Goal: Task Accomplishment & Management: Use online tool/utility

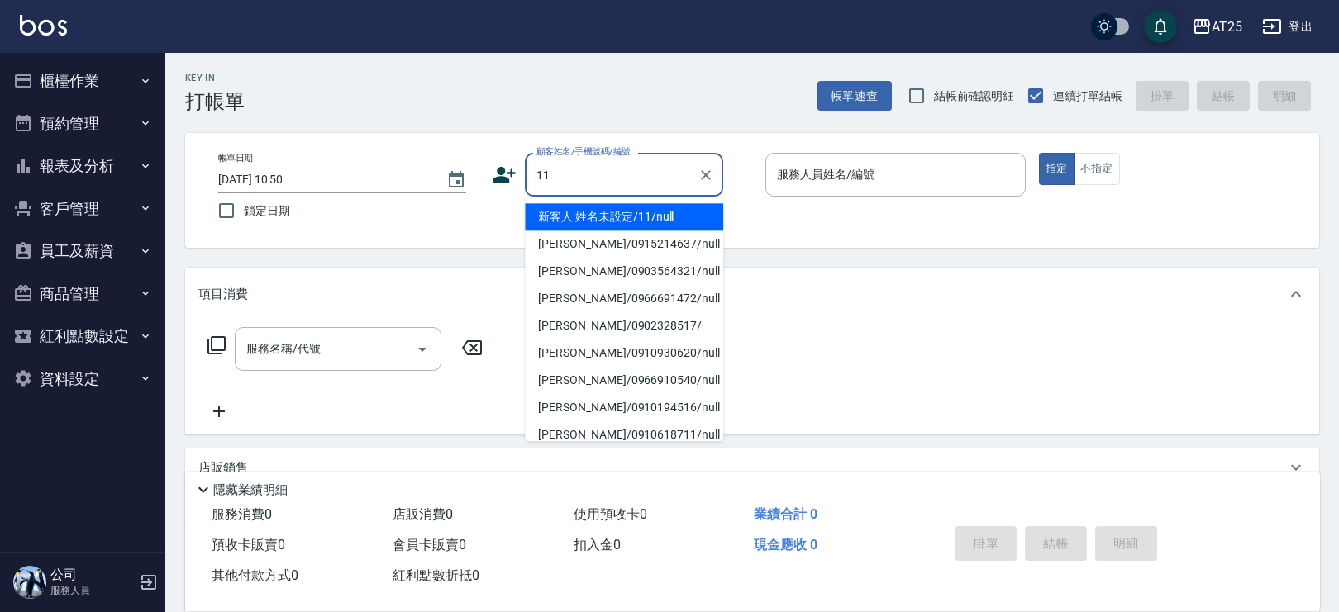
type input "新客人 姓名未設定/11/null"
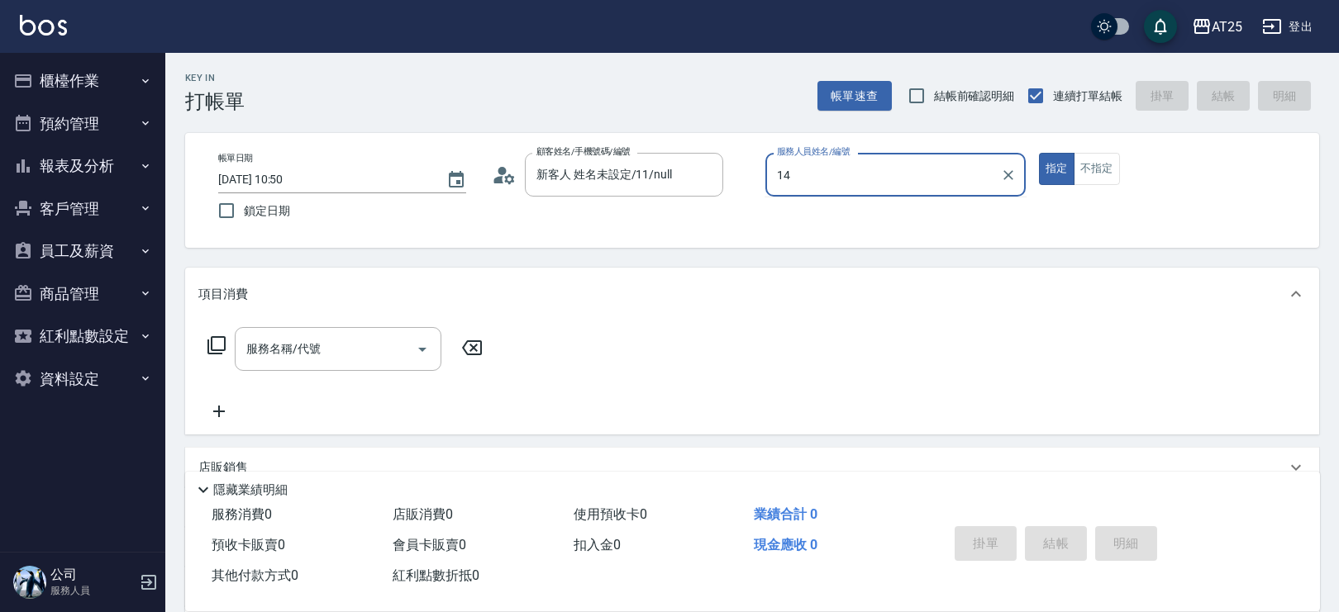
type input "14"
click at [1039, 153] on button "指定" at bounding box center [1057, 169] width 36 height 32
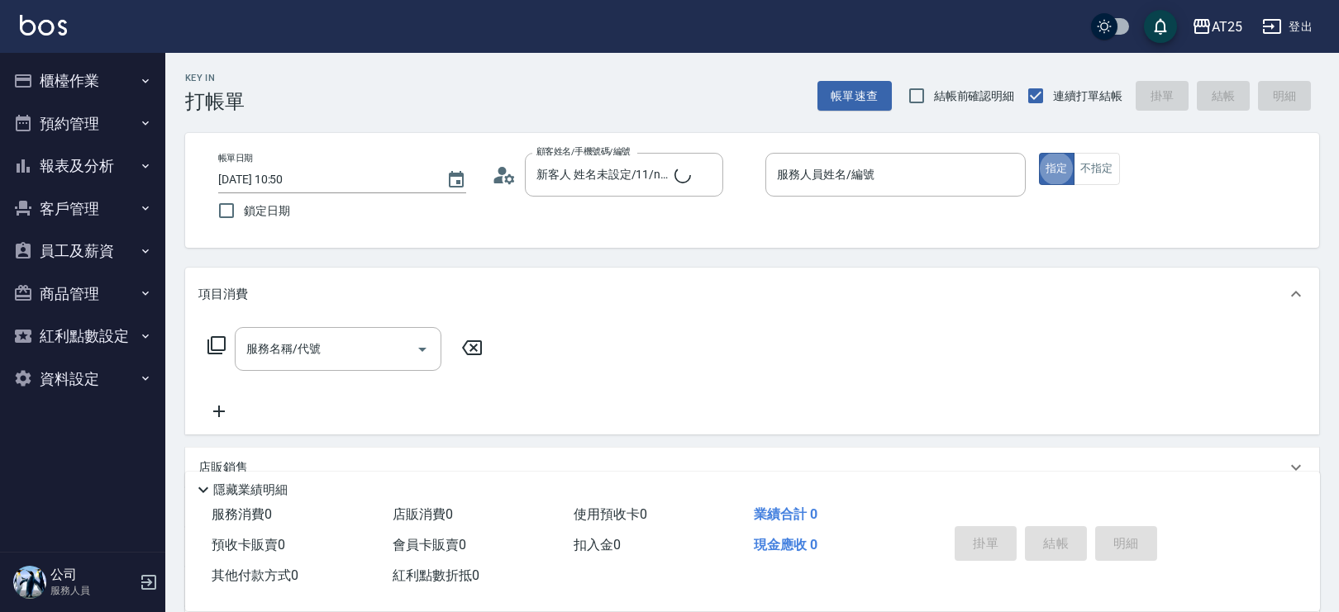
type button "true"
type input "201"
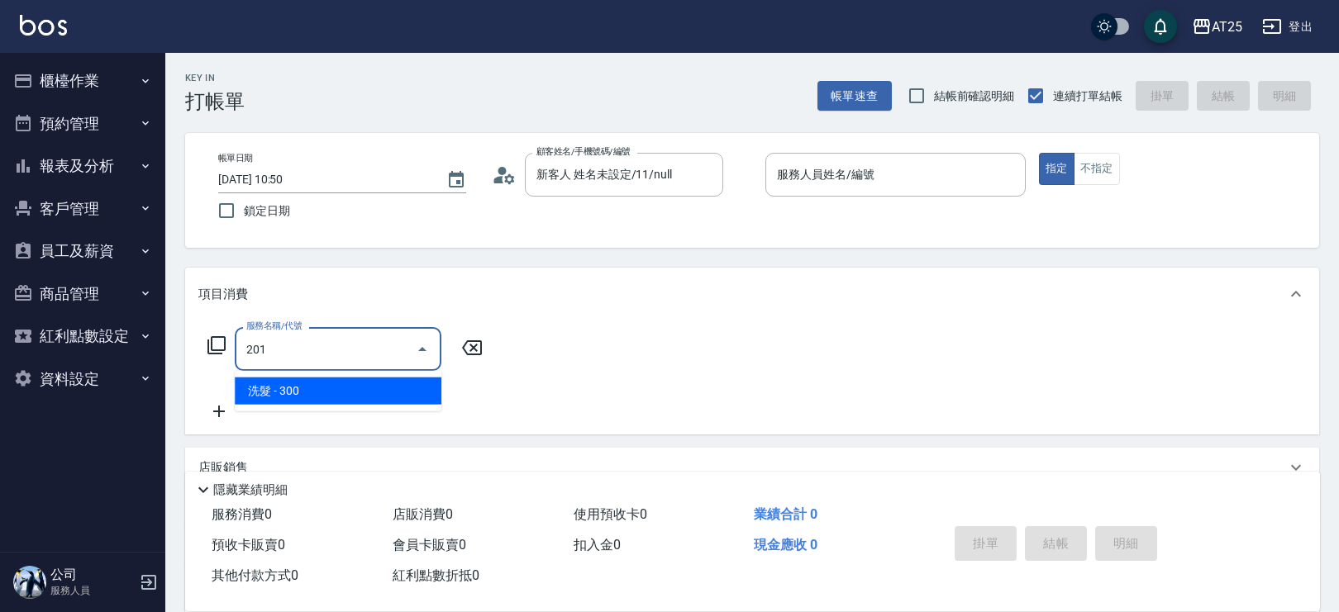
type input "30"
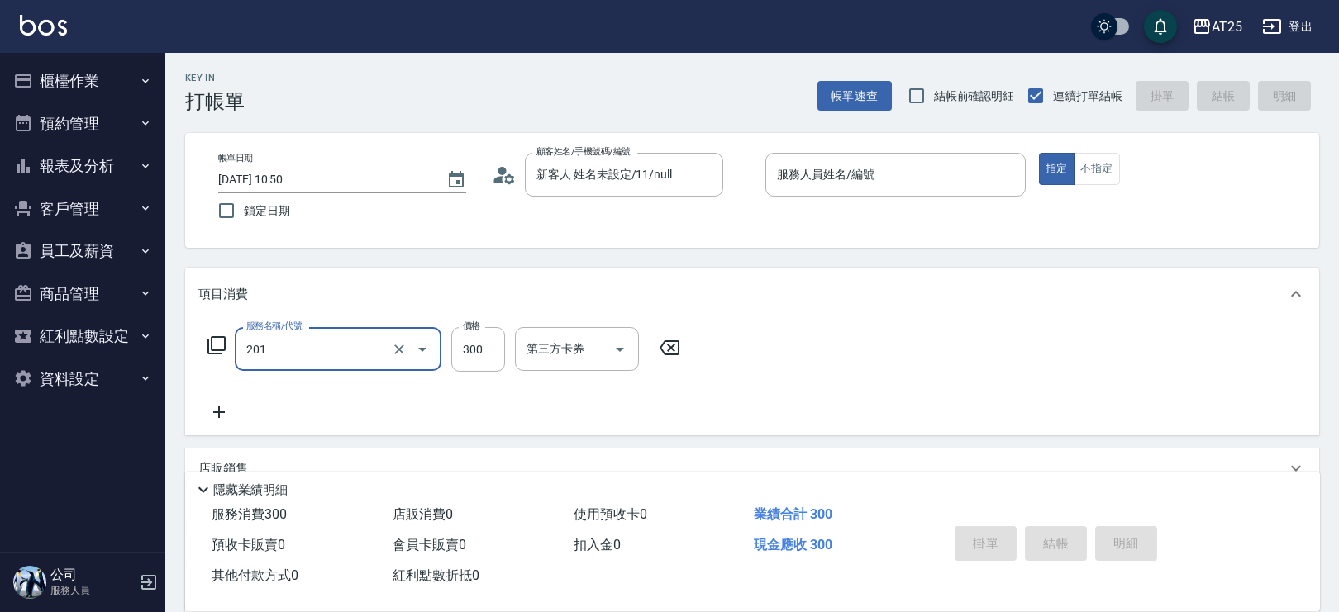
type input "洗髮(201)"
type input "4"
type input "0"
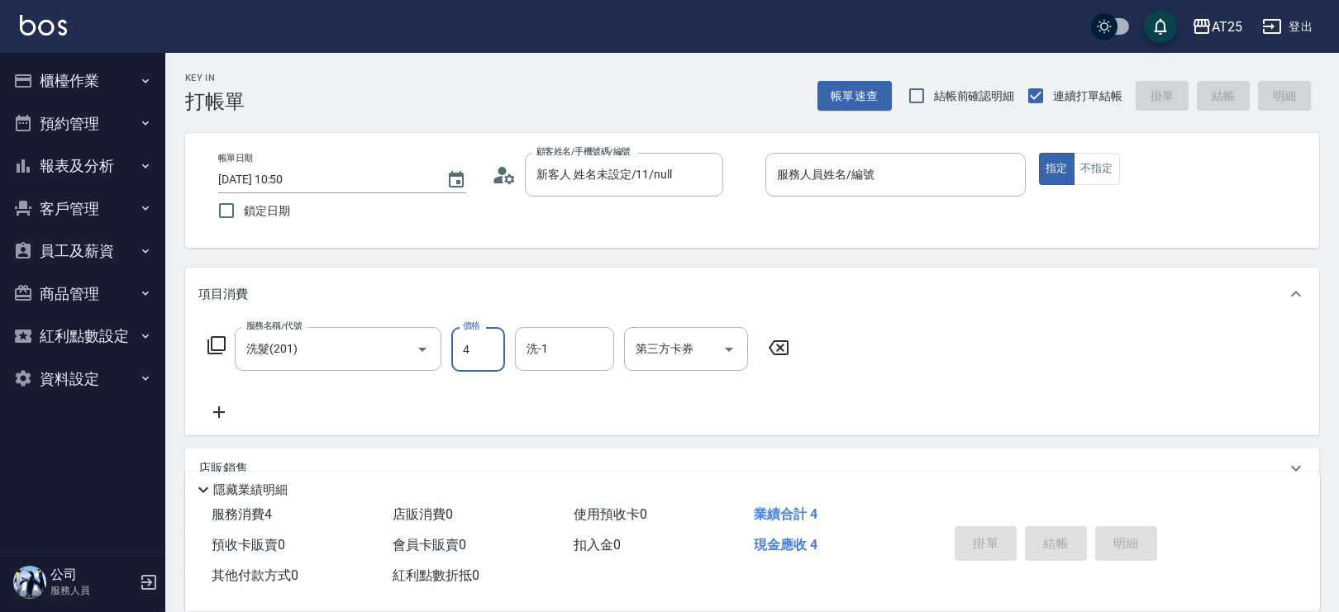
type input "40"
type input "400"
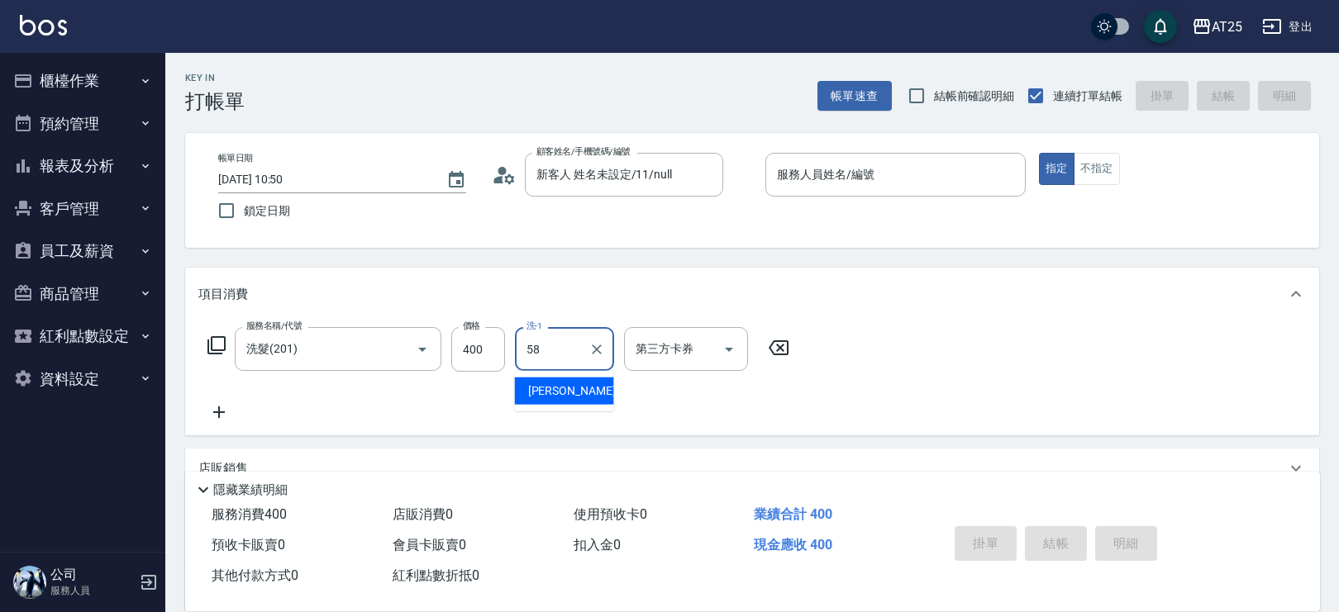
type input "小宇-58"
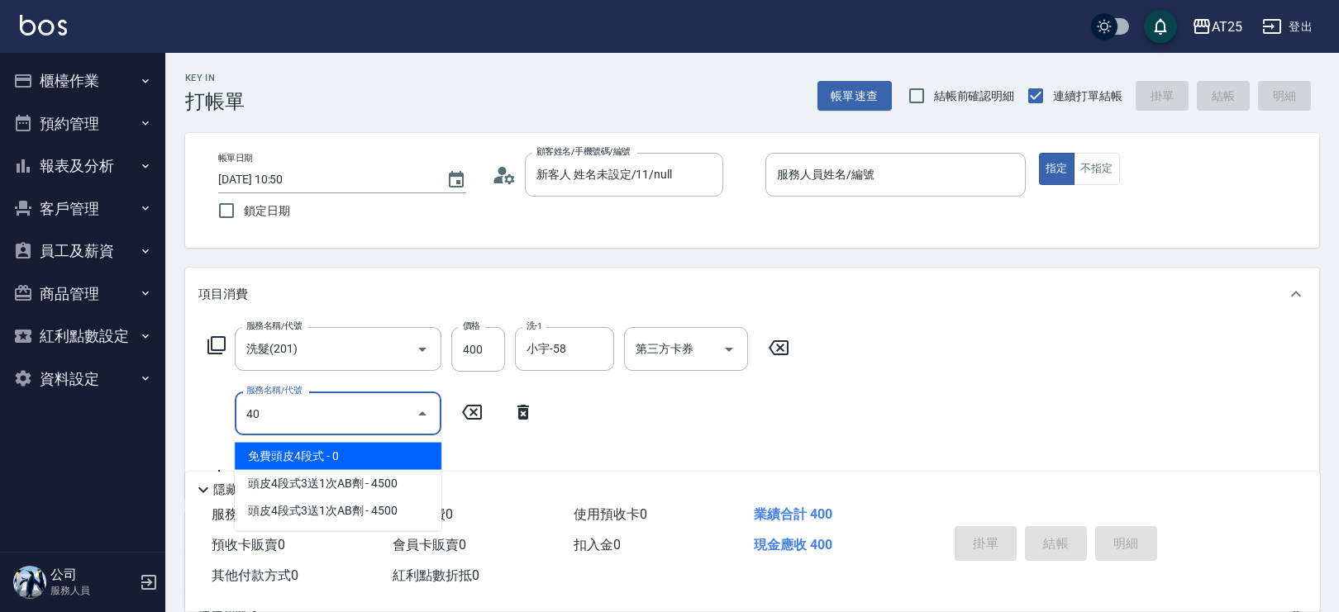
type input "401"
type input "70"
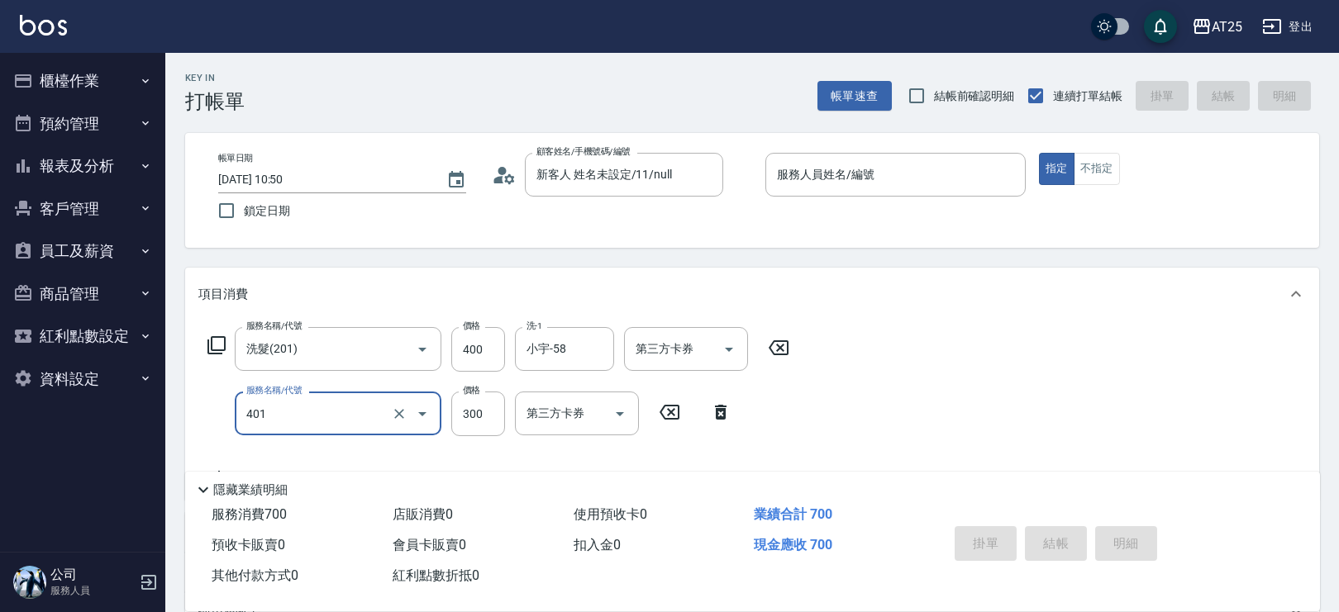
type input "剪髮(401)"
type input "40"
type input "80"
click at [939, 192] on div "服務人員姓名/編號" at bounding box center [895, 175] width 260 height 44
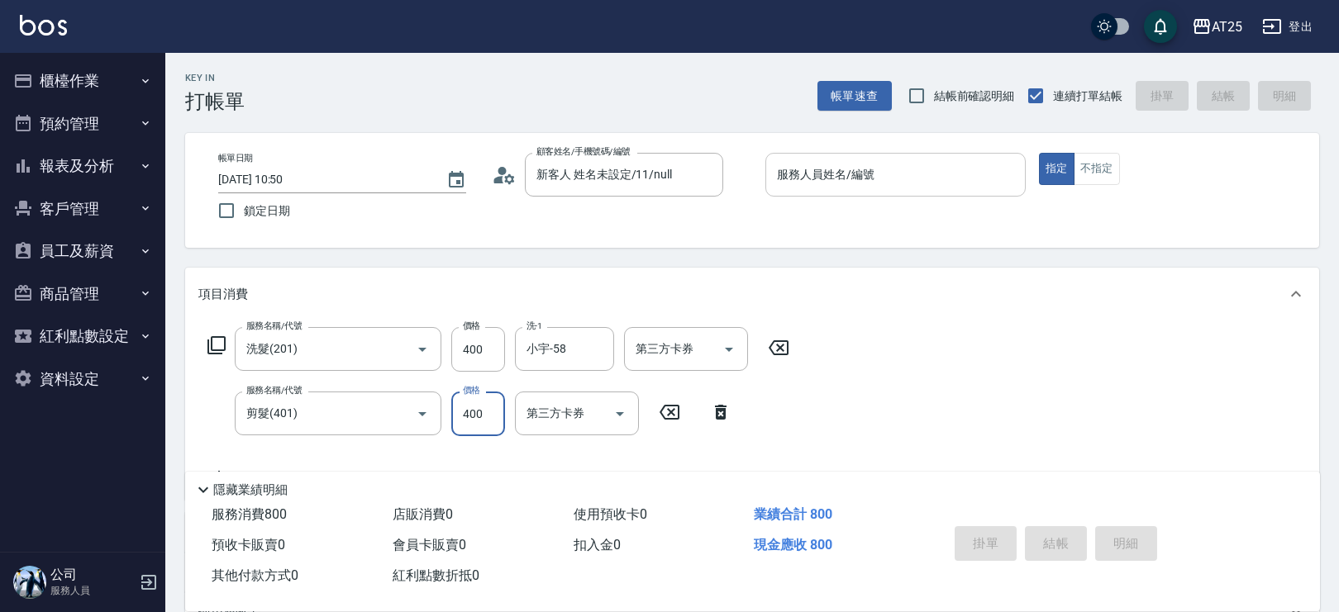
type input "400"
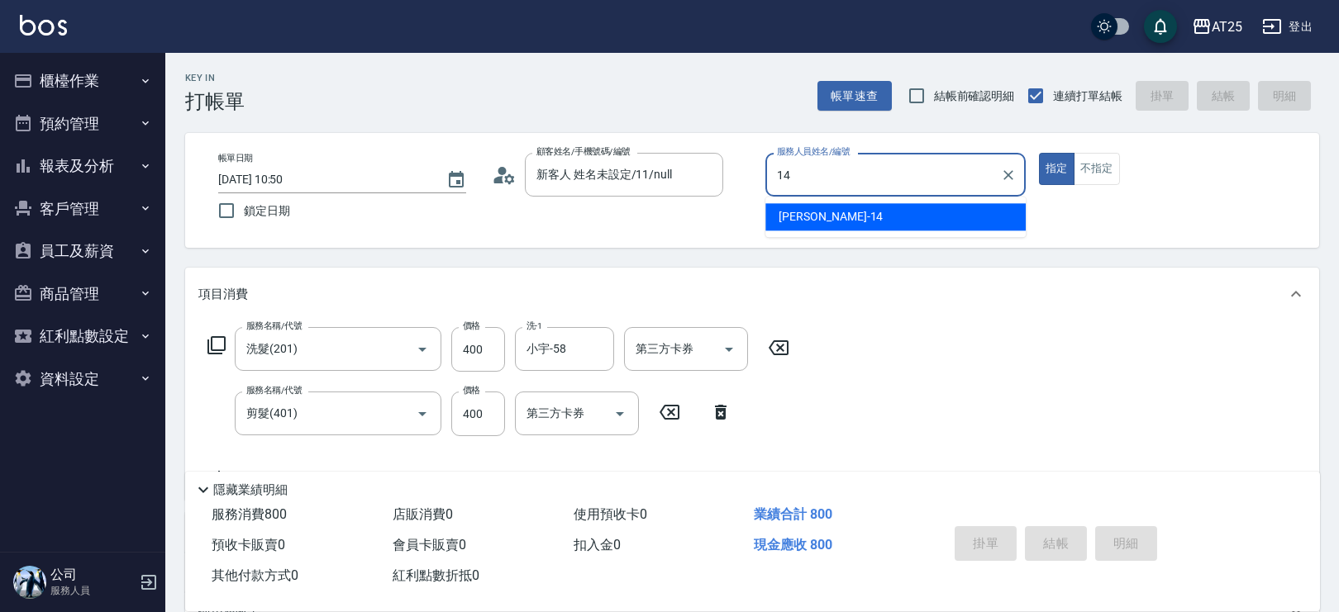
type input "[PERSON_NAME]-14"
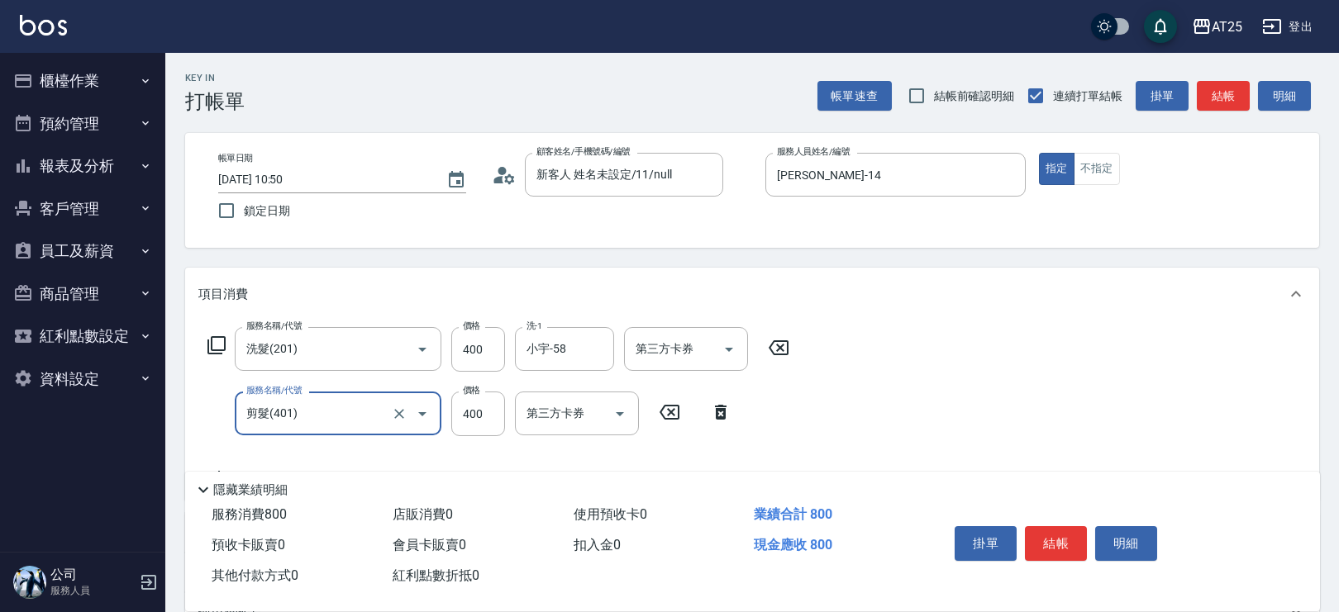
scroll to position [88, 0]
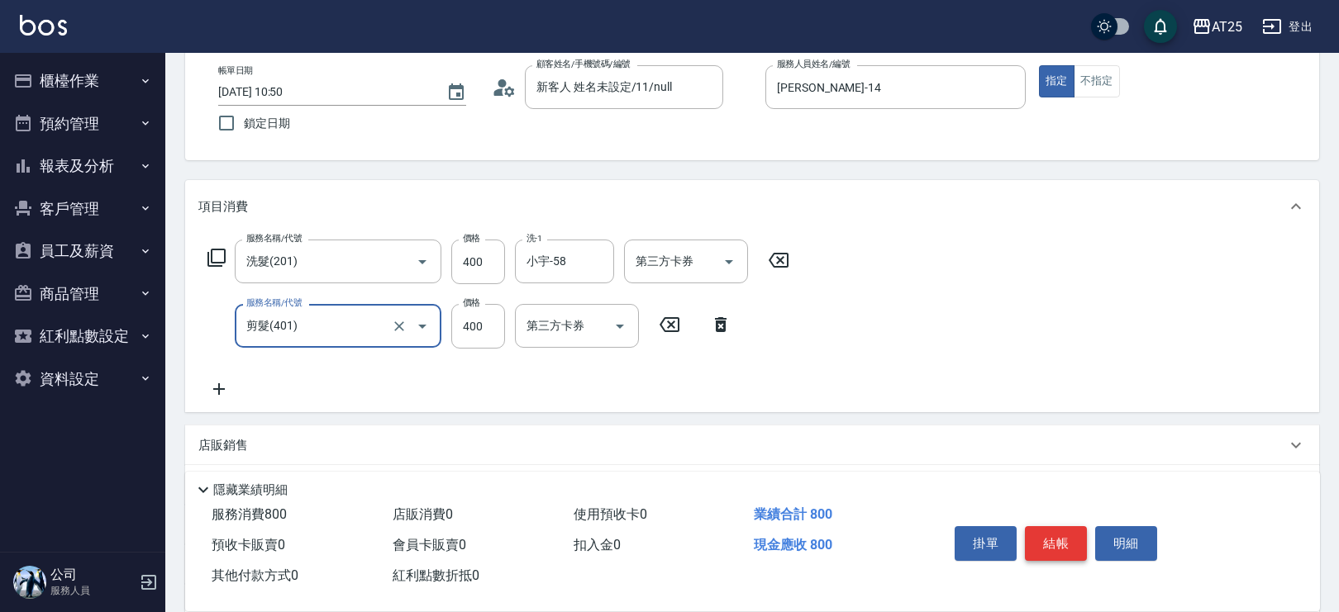
click at [1049, 556] on button "結帳" at bounding box center [1056, 543] width 62 height 35
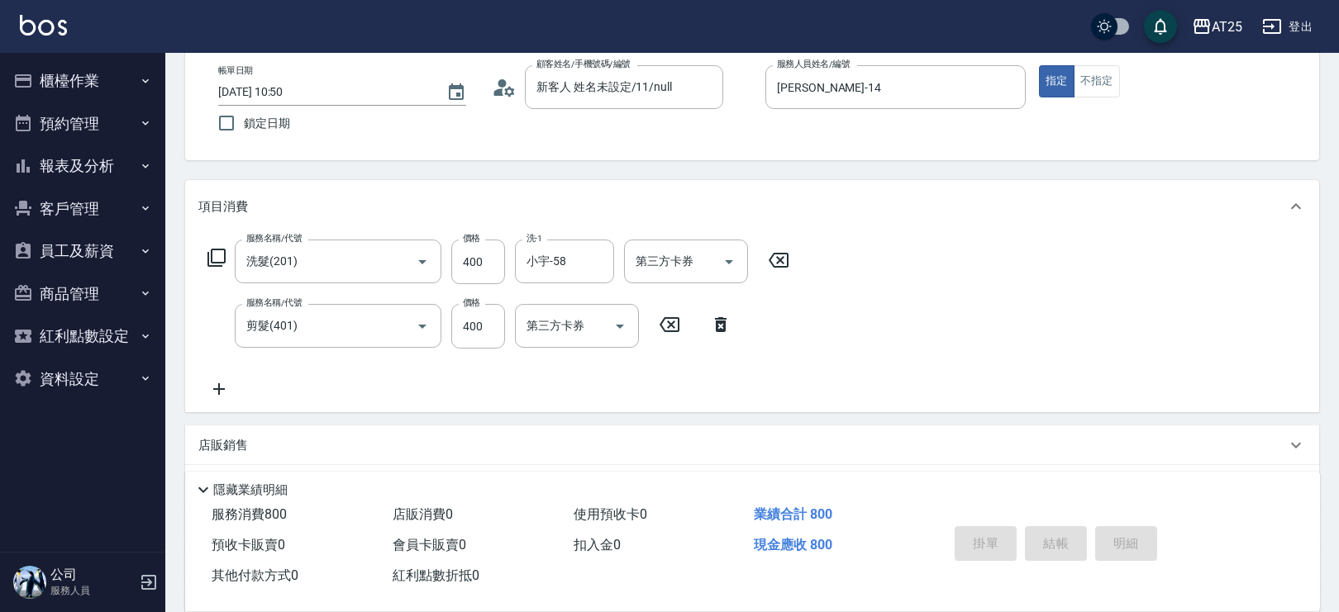
type input "[DATE] 11:49"
type input "0"
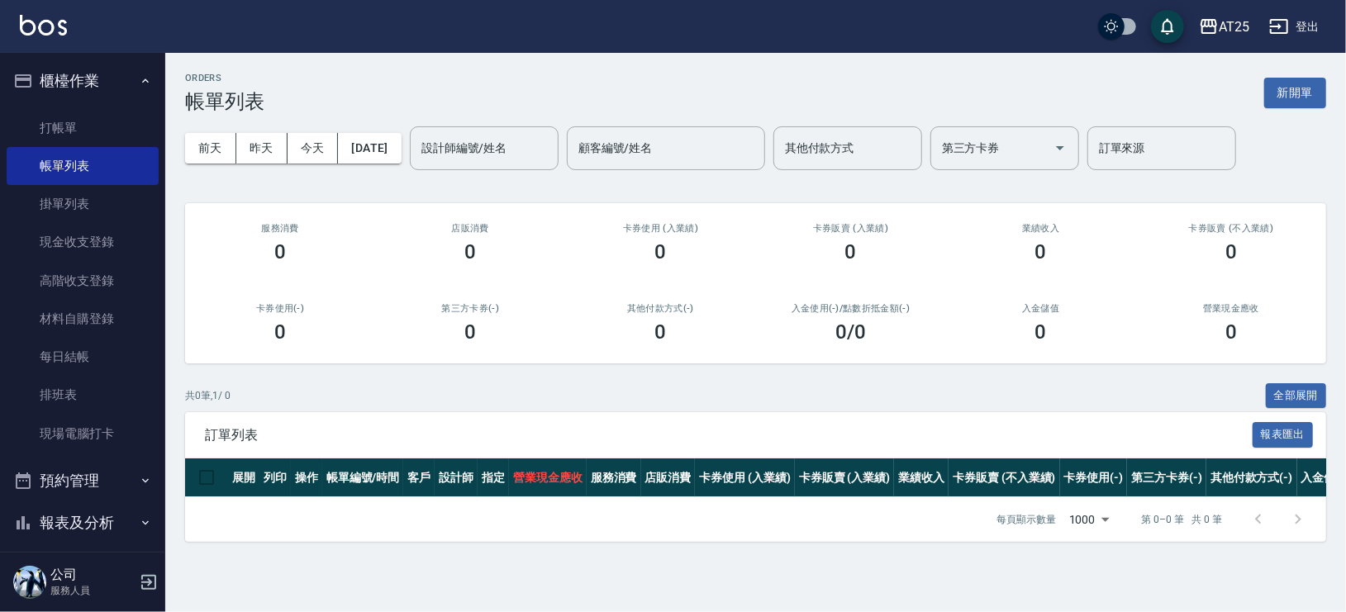
scroll to position [224, 0]
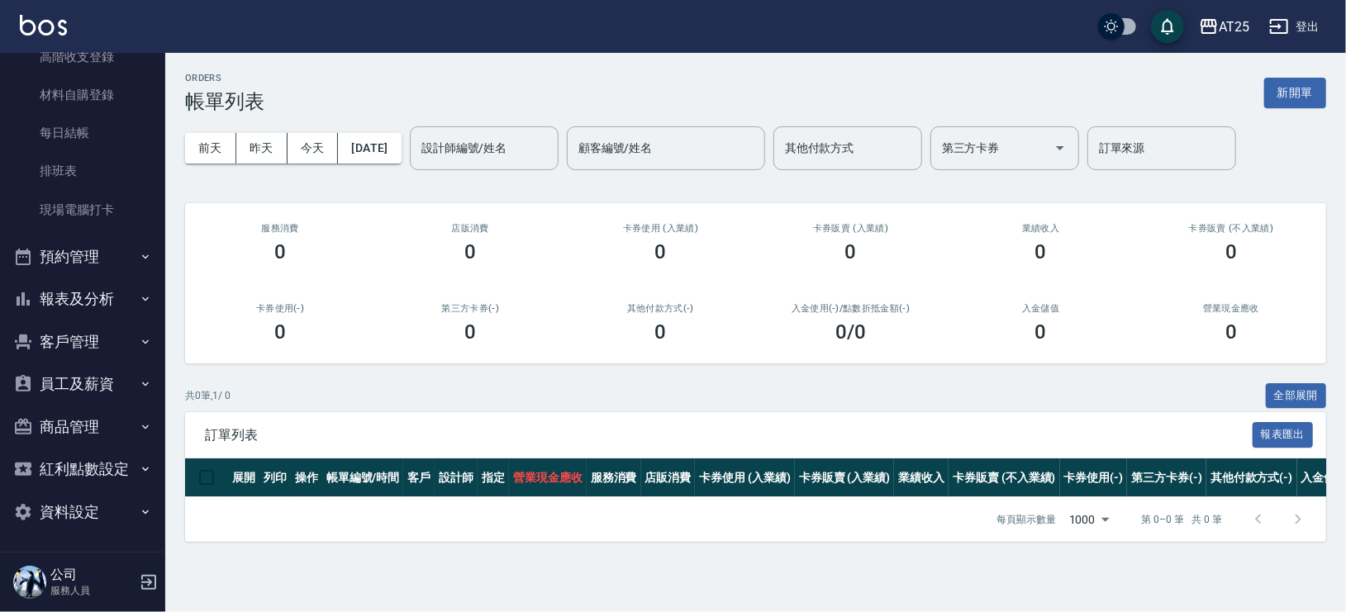
click at [127, 297] on button "報表及分析" at bounding box center [83, 299] width 152 height 43
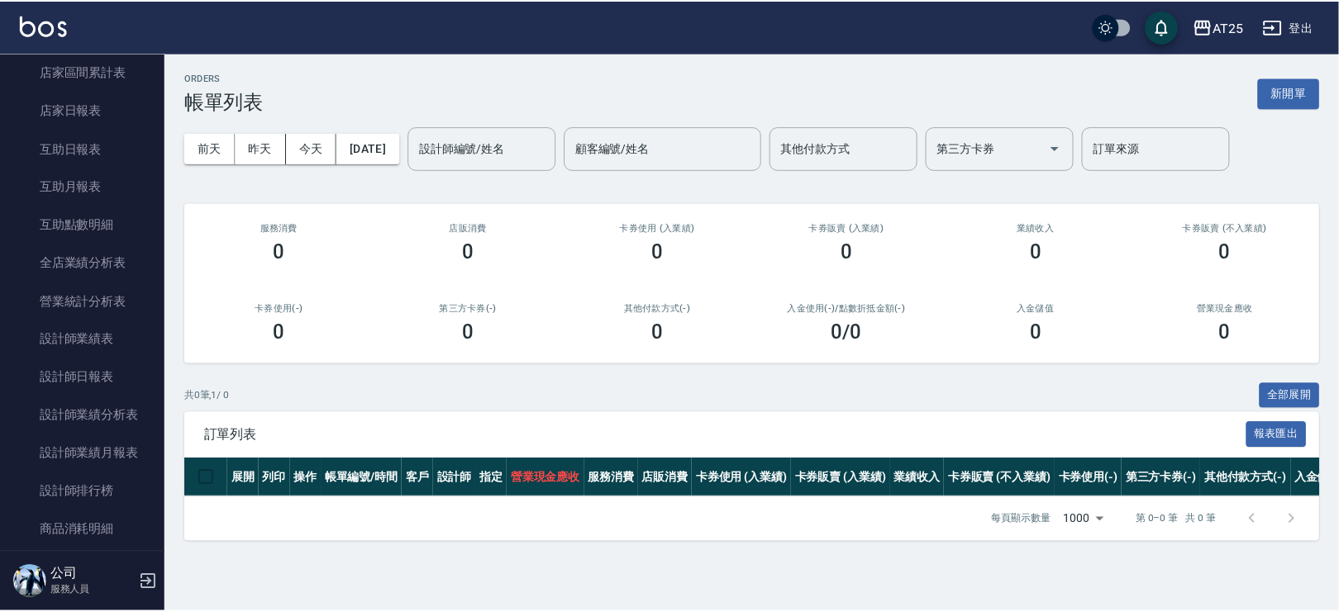
scroll to position [540, 0]
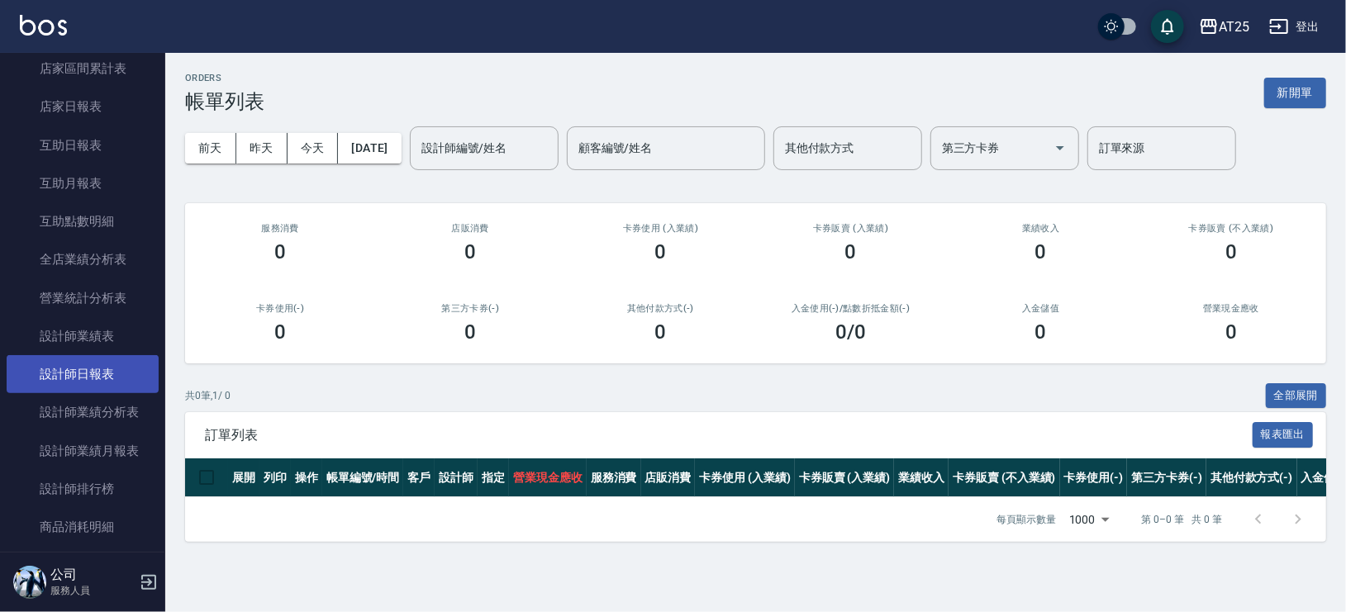
click at [108, 364] on link "設計師日報表" at bounding box center [83, 374] width 152 height 38
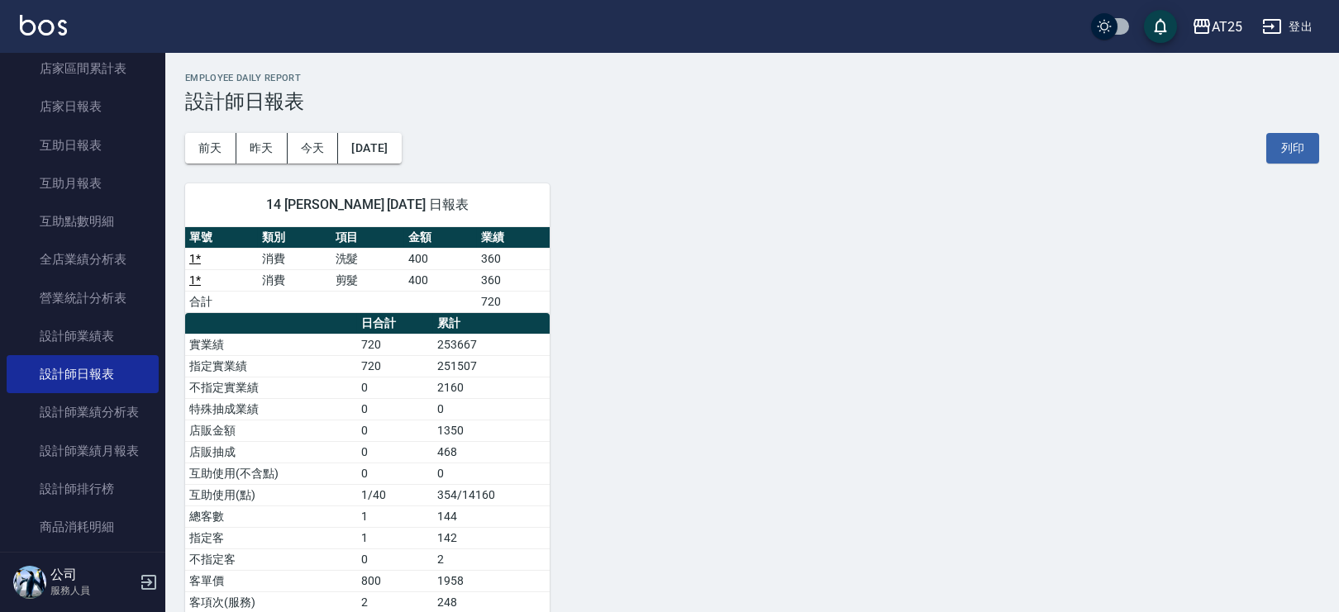
click at [156, 297] on nav "櫃檯作業 打帳單 帳單列表 掛單列表 現金收支登錄 高階收支登錄 材料自購登錄 每日結帳 排班表 現場電腦打卡 預約管理 預約管理 單日預約紀錄 單週預約紀錄…" at bounding box center [82, 302] width 165 height 499
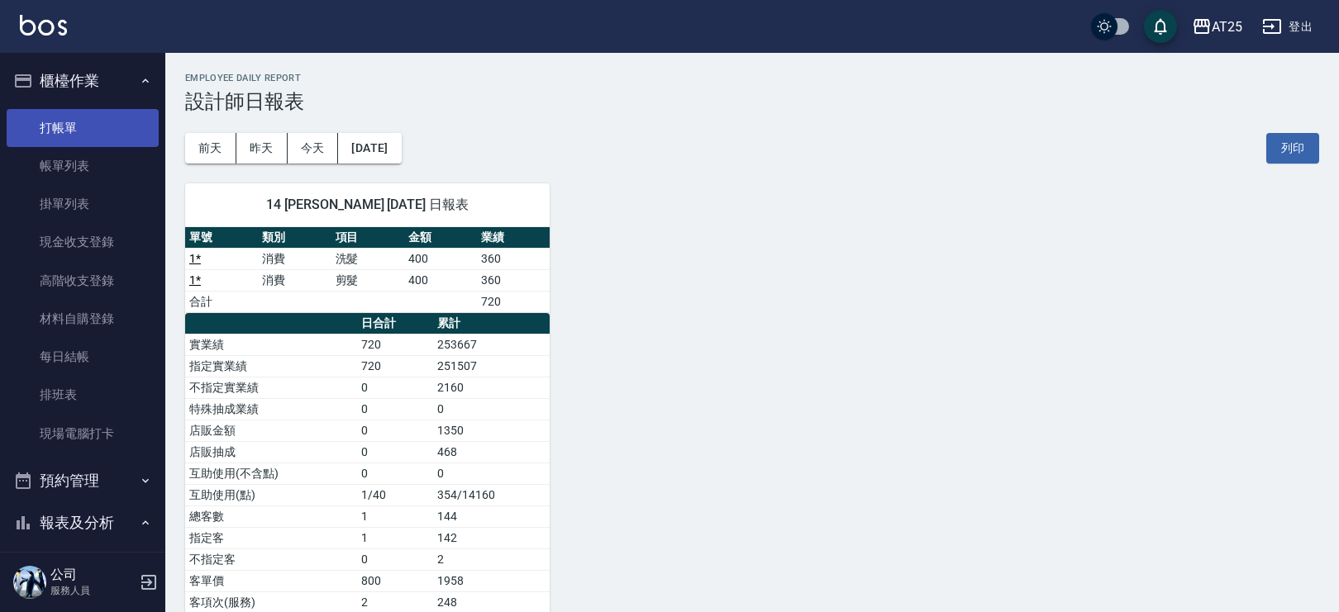
click at [81, 126] on link "打帳單" at bounding box center [83, 128] width 152 height 38
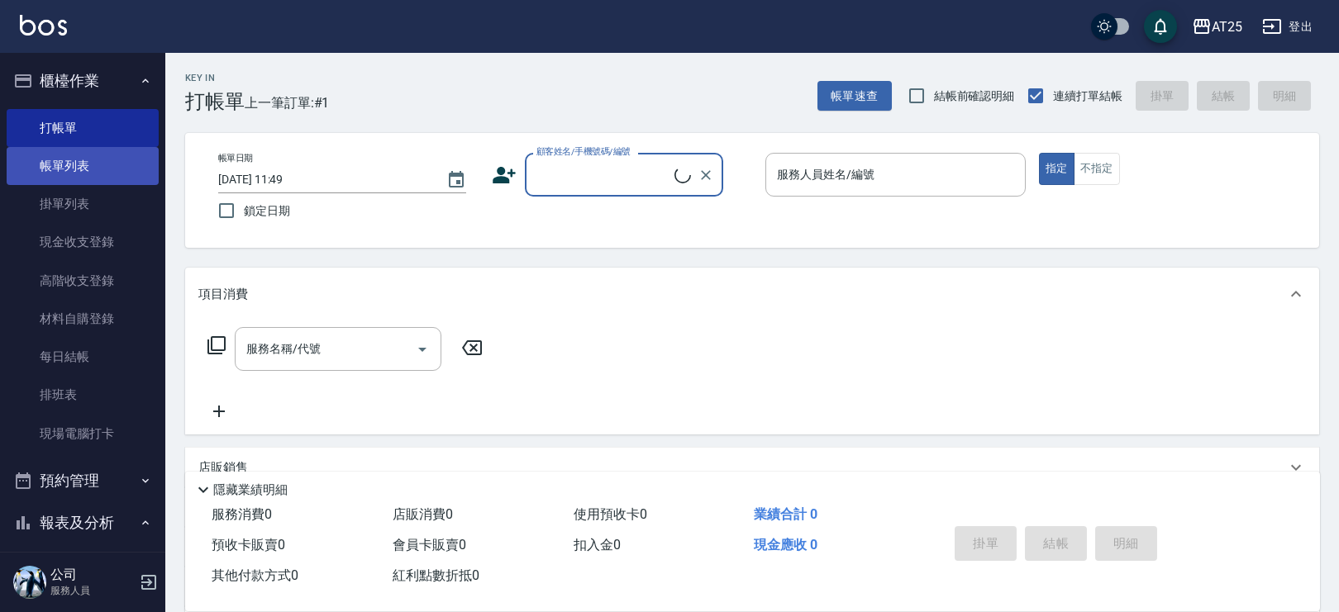
click at [93, 164] on link "帳單列表" at bounding box center [83, 166] width 152 height 38
